Goal: Check status: Verify the current state of an ongoing process or item

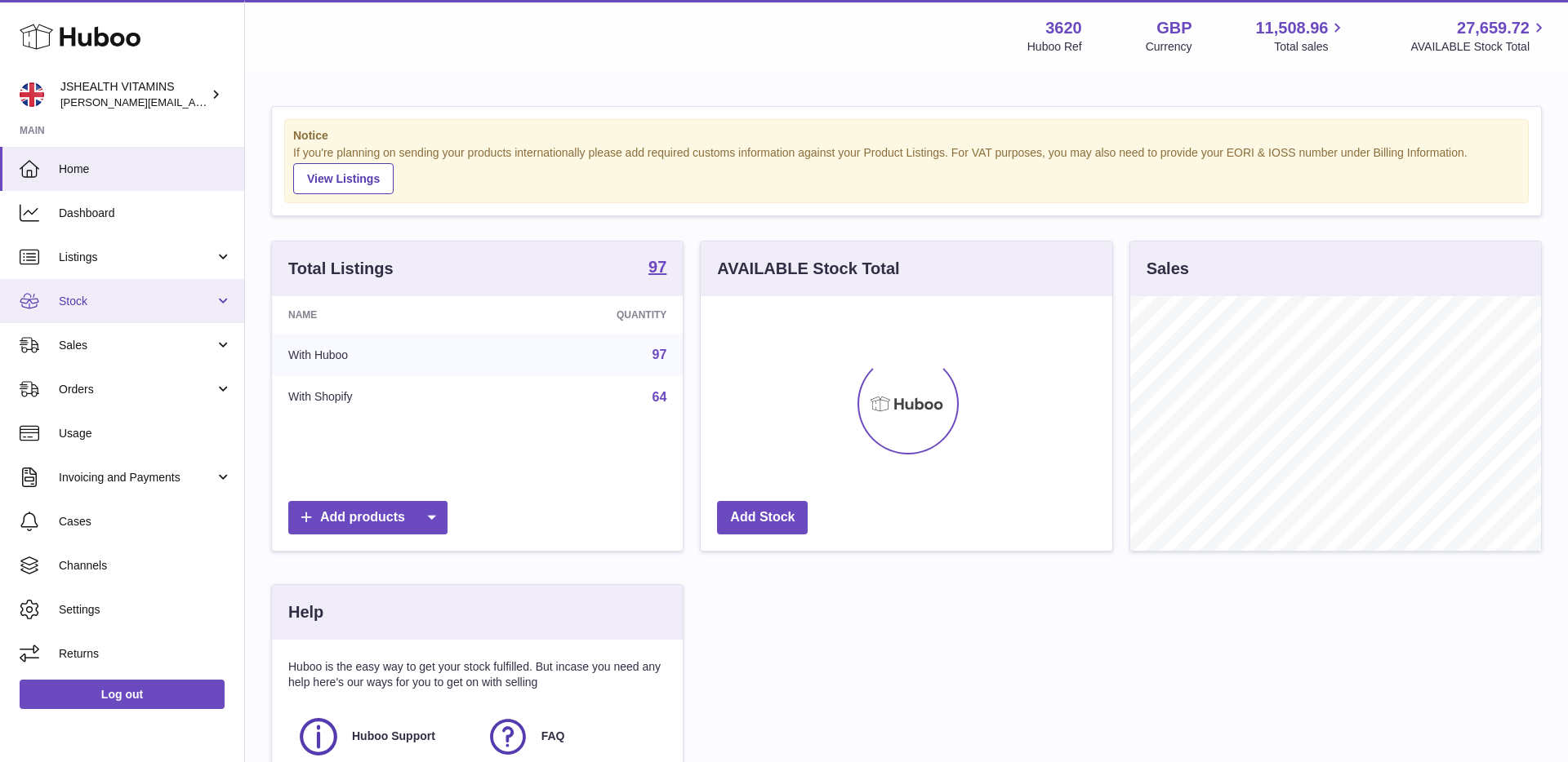
scroll to position [255, 411]
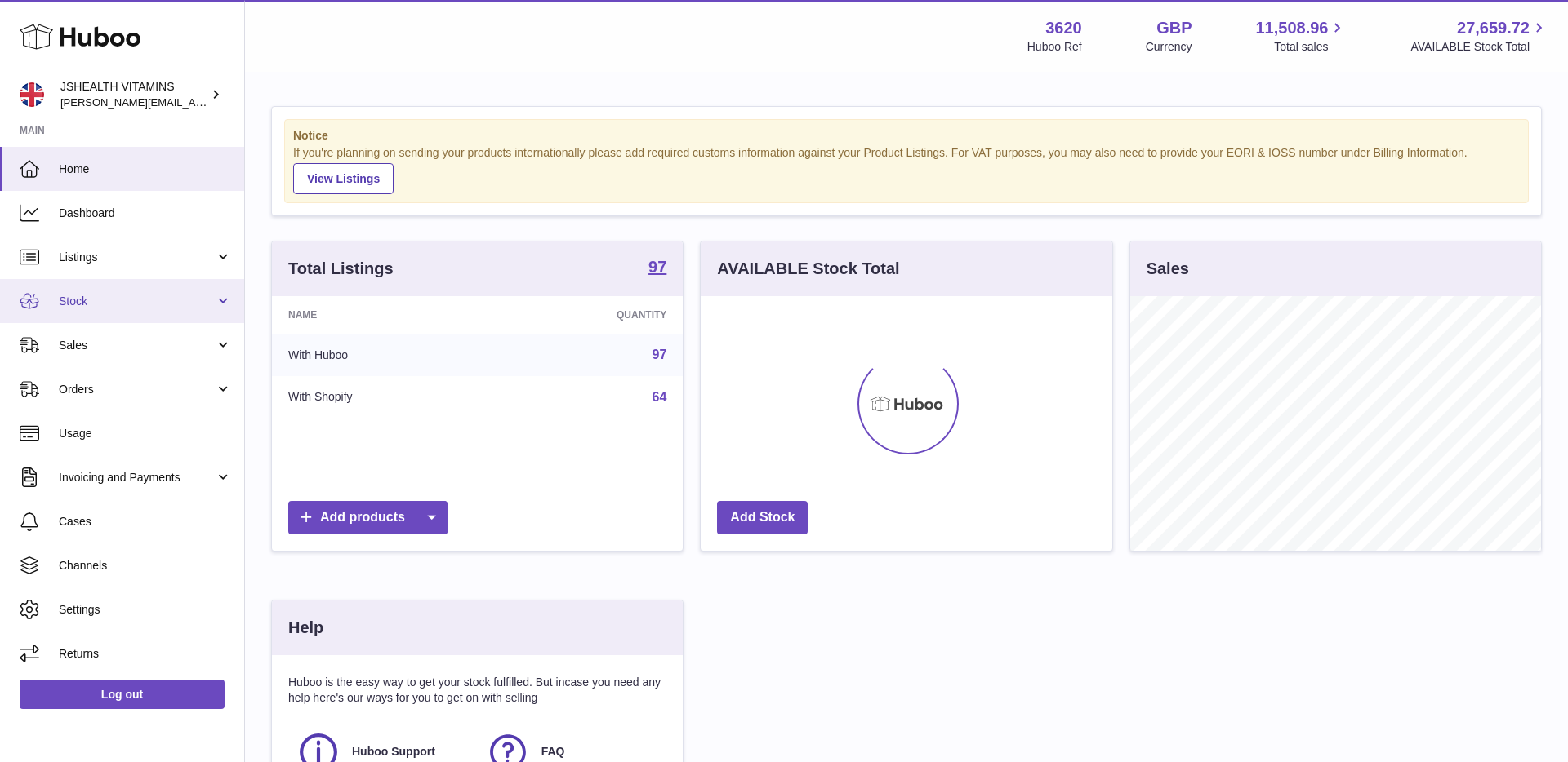
click at [122, 308] on link "Stock" at bounding box center [122, 301] width 244 height 44
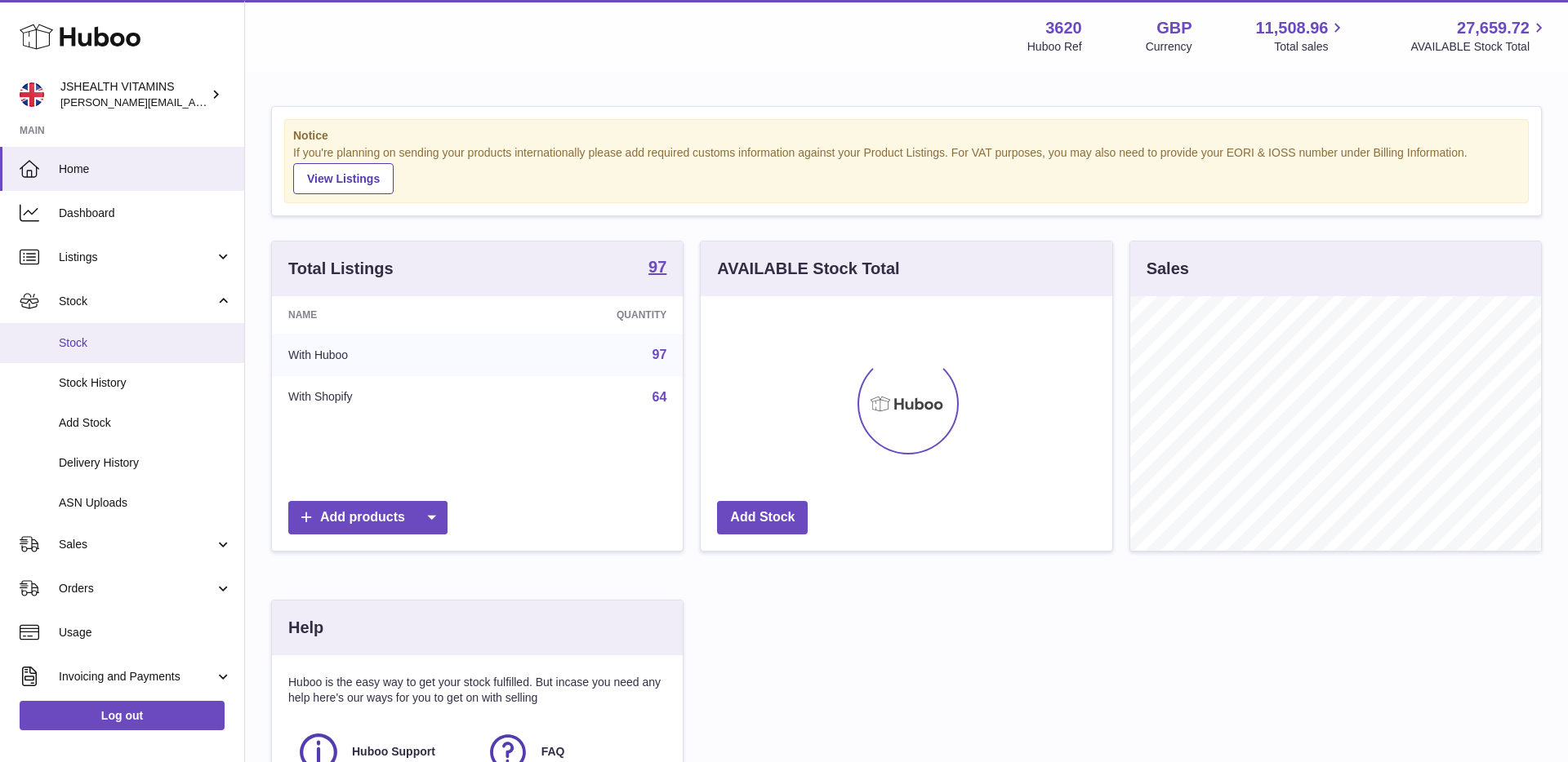
click at [116, 344] on span "Stock" at bounding box center [145, 343] width 173 height 16
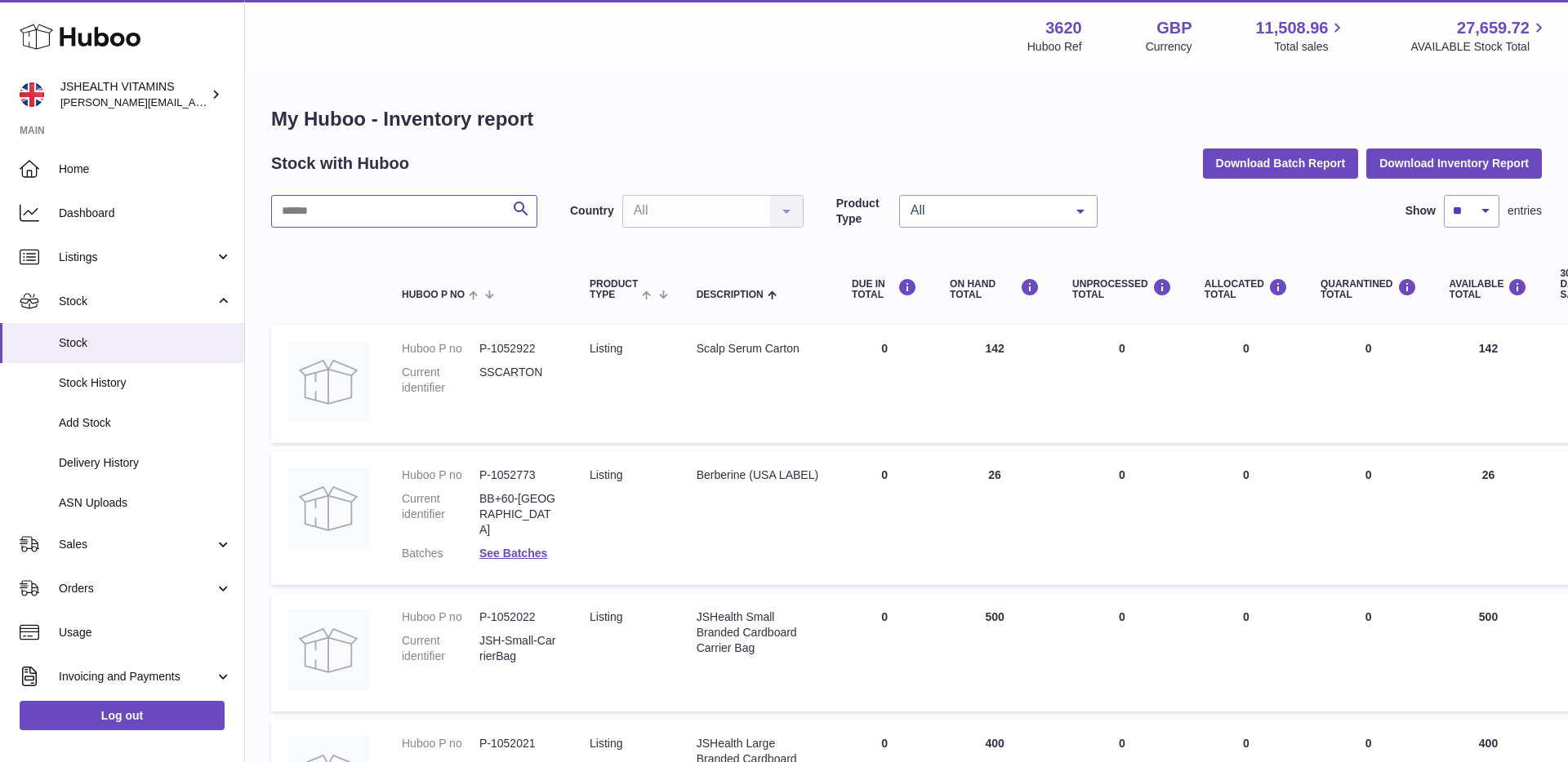
click at [407, 213] on input "text" at bounding box center [404, 212] width 266 height 33
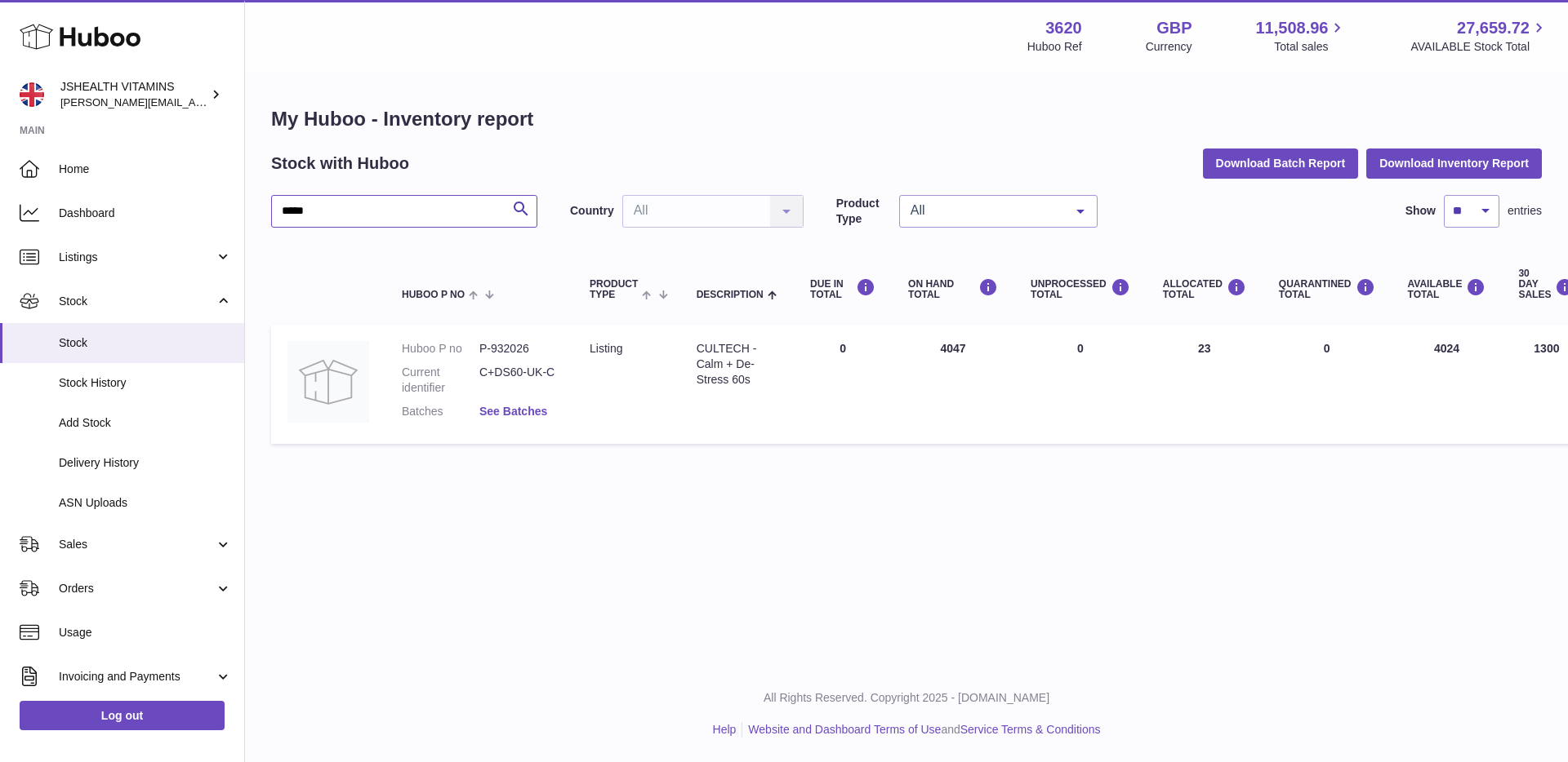
type input "****"
click at [528, 405] on link "See Batches" at bounding box center [513, 411] width 68 height 13
